Goal: Check status: Check status

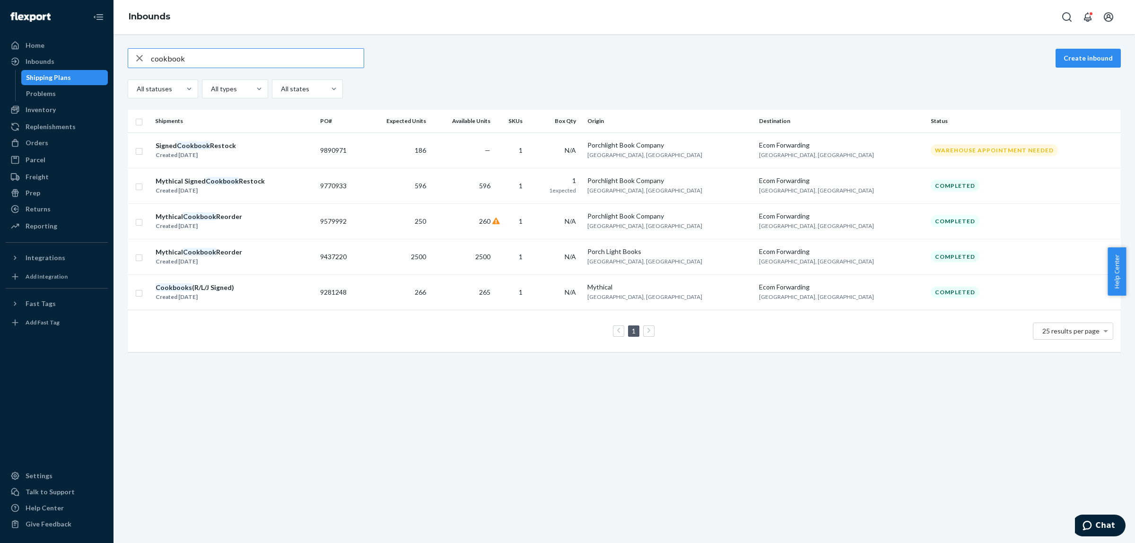
click at [273, 60] on input "cookbook" at bounding box center [257, 58] width 213 height 19
type input "#768747"
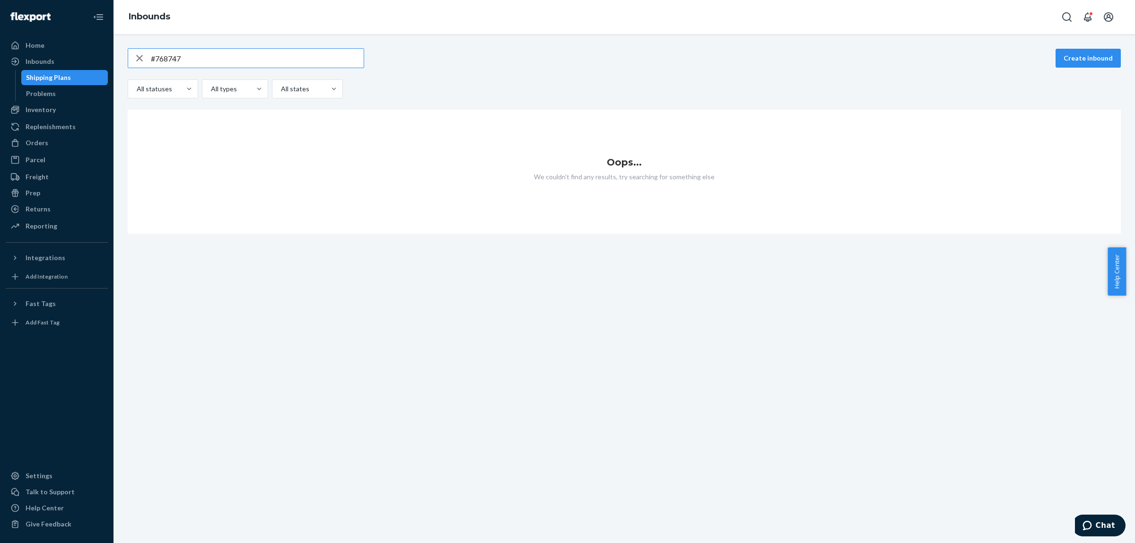
click at [47, 145] on div "Orders" at bounding box center [57, 142] width 100 height 13
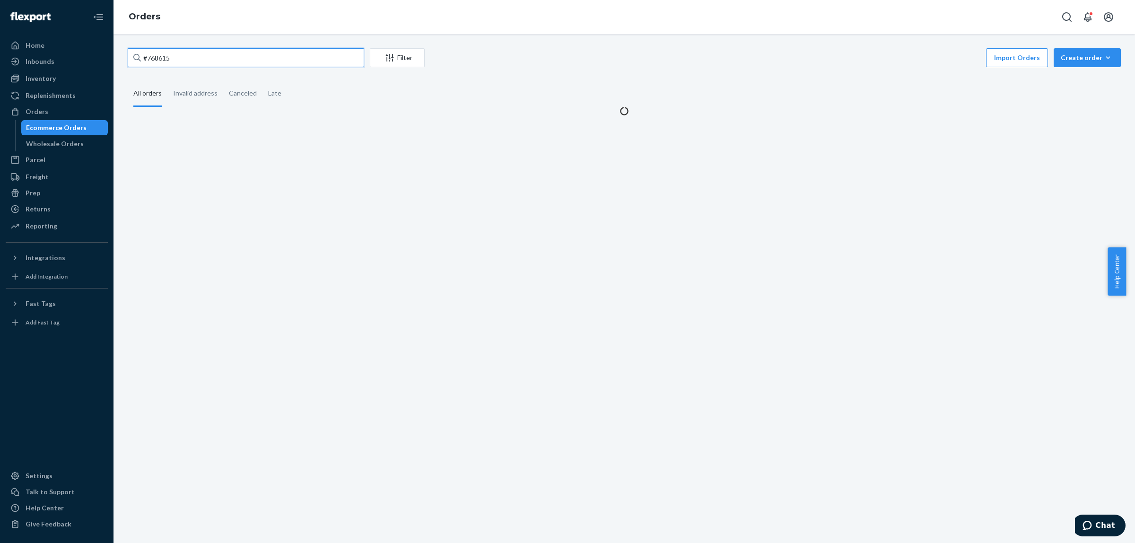
click at [199, 62] on input "#768615" at bounding box center [246, 57] width 237 height 19
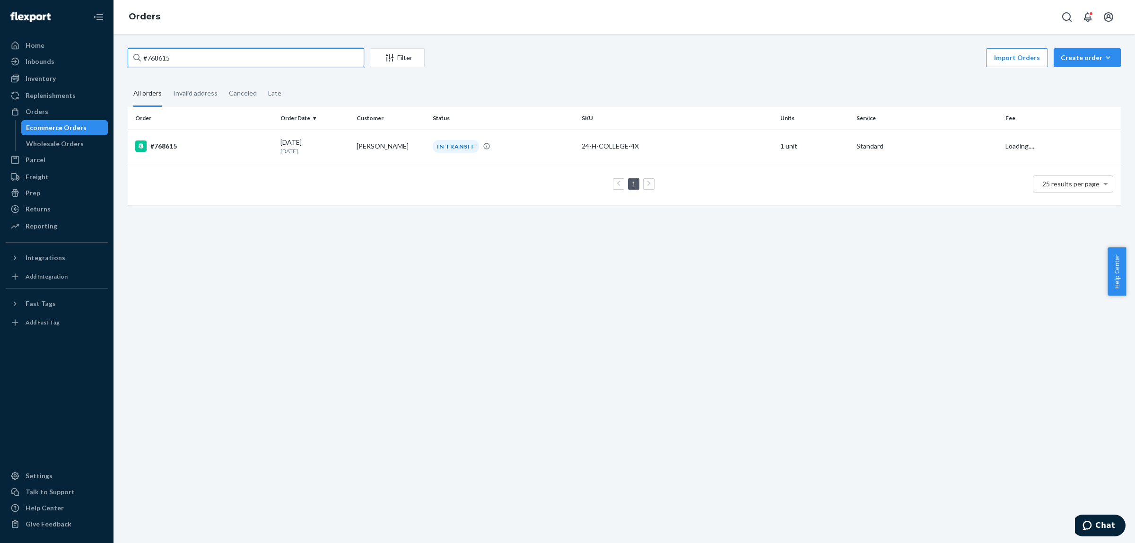
paste input "747"
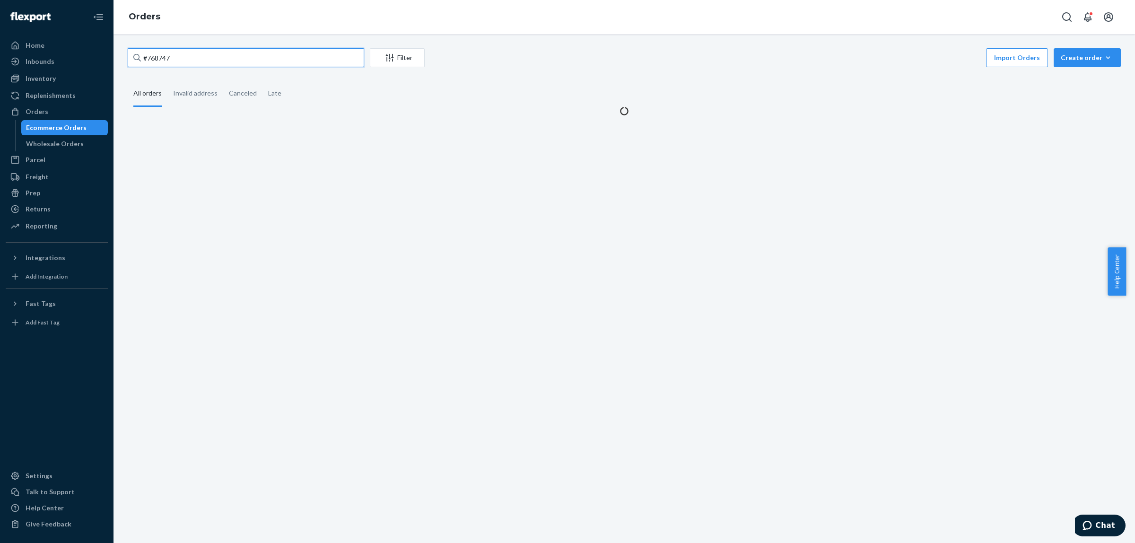
type input "#768747"
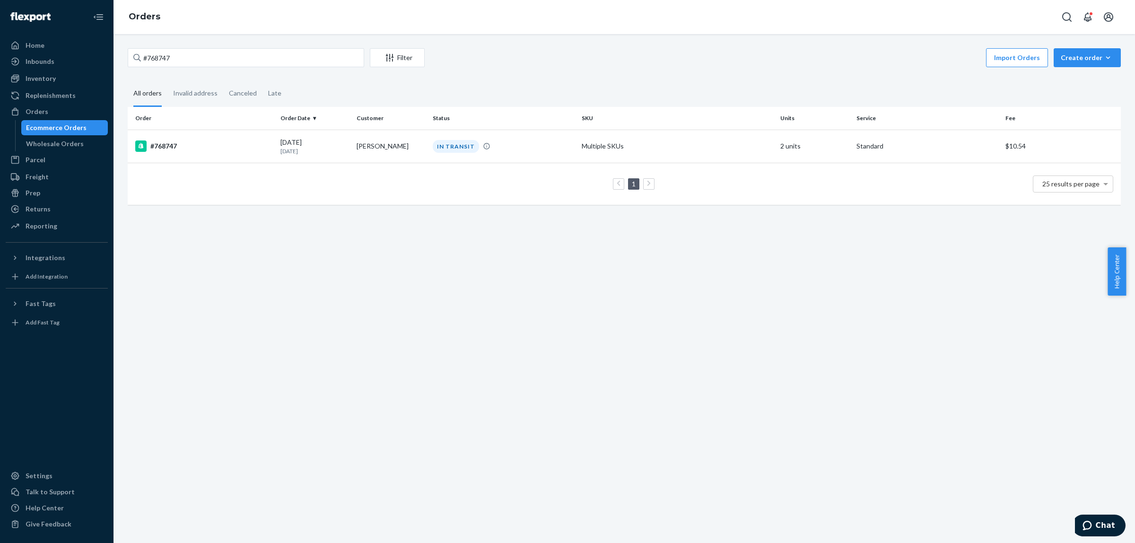
click at [253, 117] on th "Order" at bounding box center [202, 118] width 149 height 23
click at [242, 149] on div "#768747" at bounding box center [204, 146] width 138 height 11
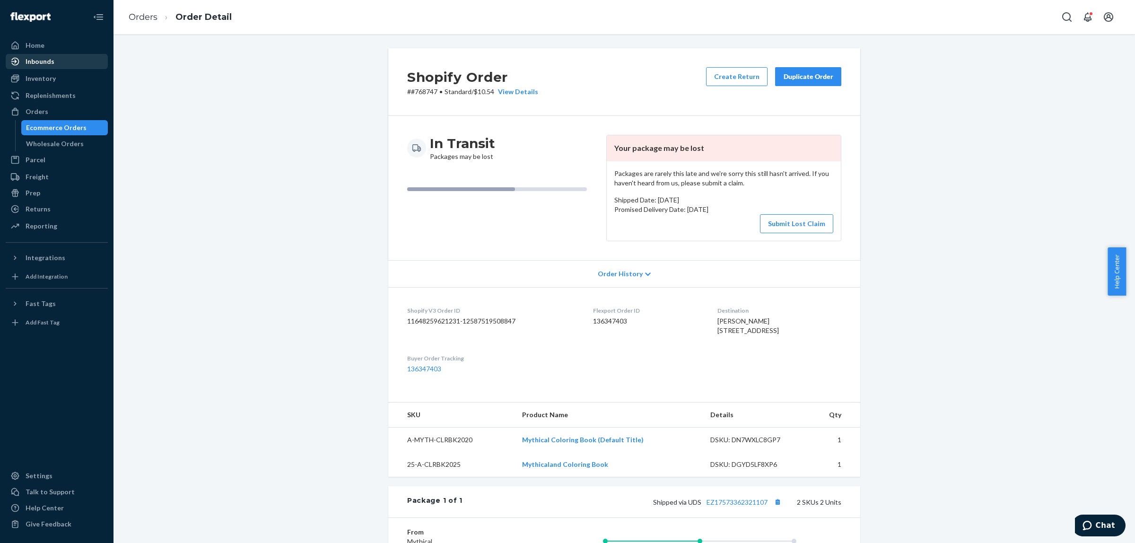
click at [50, 68] on div "Inbounds" at bounding box center [57, 61] width 100 height 13
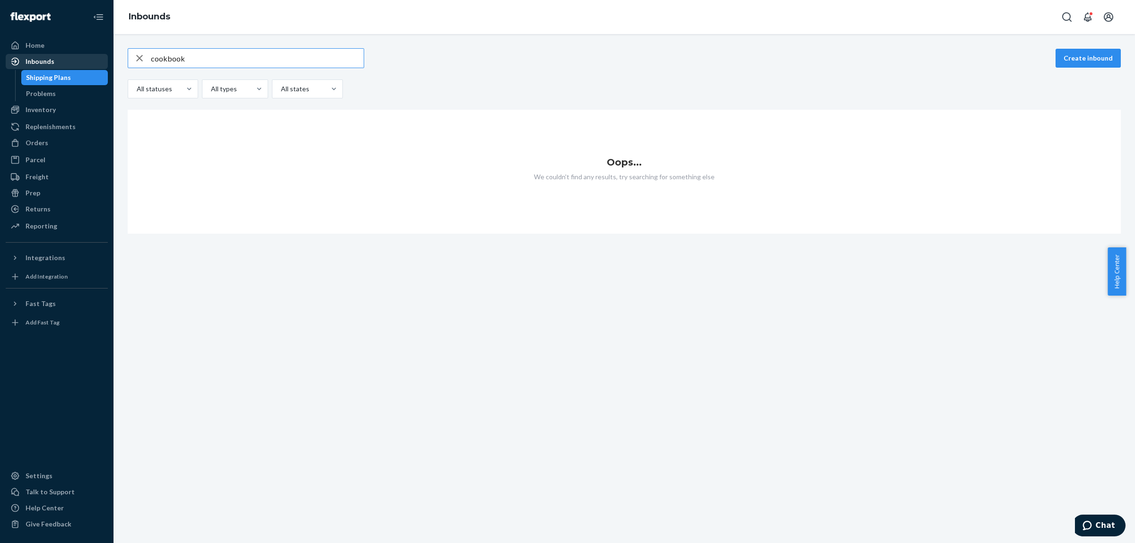
type input "cookbook"
